Goal: Task Accomplishment & Management: Manage account settings

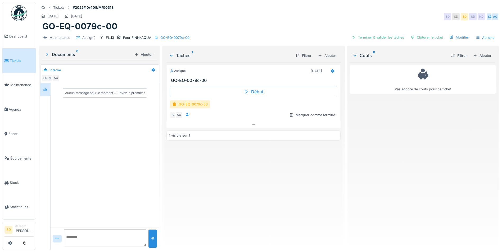
scroll to position [4, 0]
click at [22, 13] on img at bounding box center [19, 13] width 16 height 16
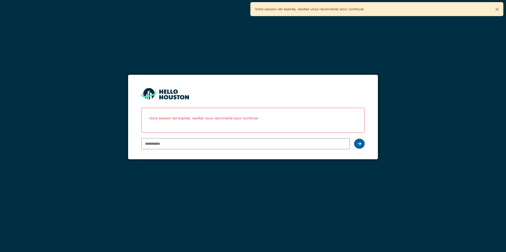
type input "**********"
click at [357, 147] on div at bounding box center [359, 144] width 11 height 10
